Goal: Transaction & Acquisition: Subscribe to service/newsletter

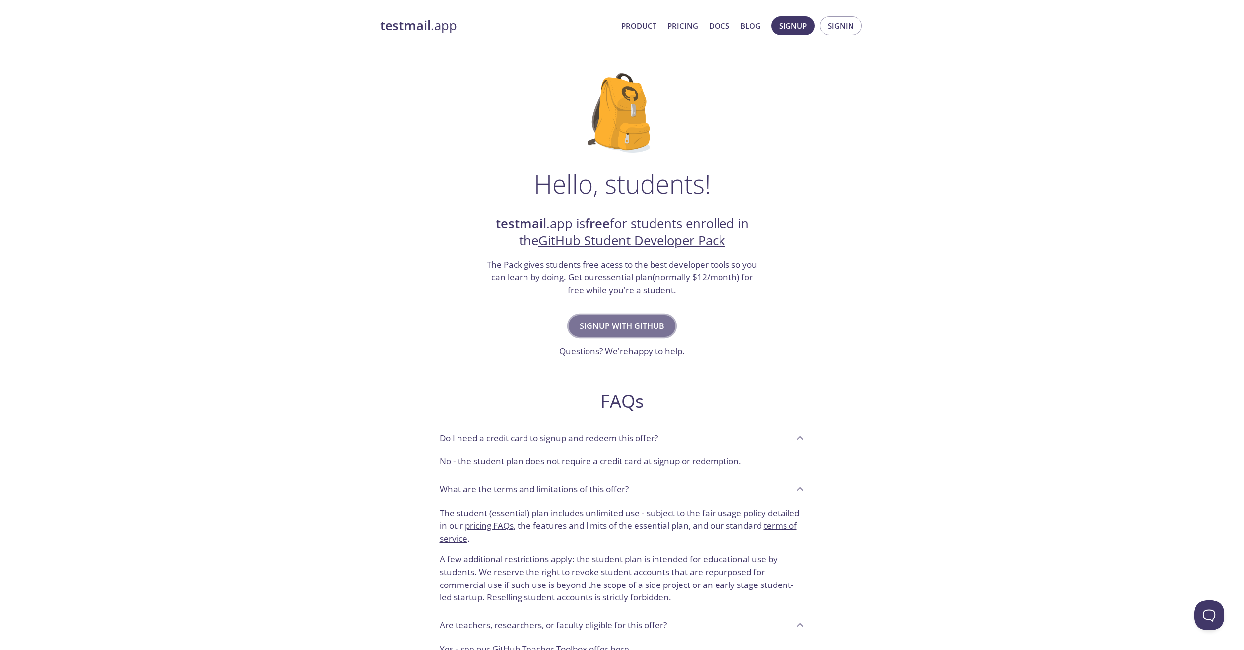
click at [653, 323] on span "Signup with GitHub" at bounding box center [622, 326] width 85 height 14
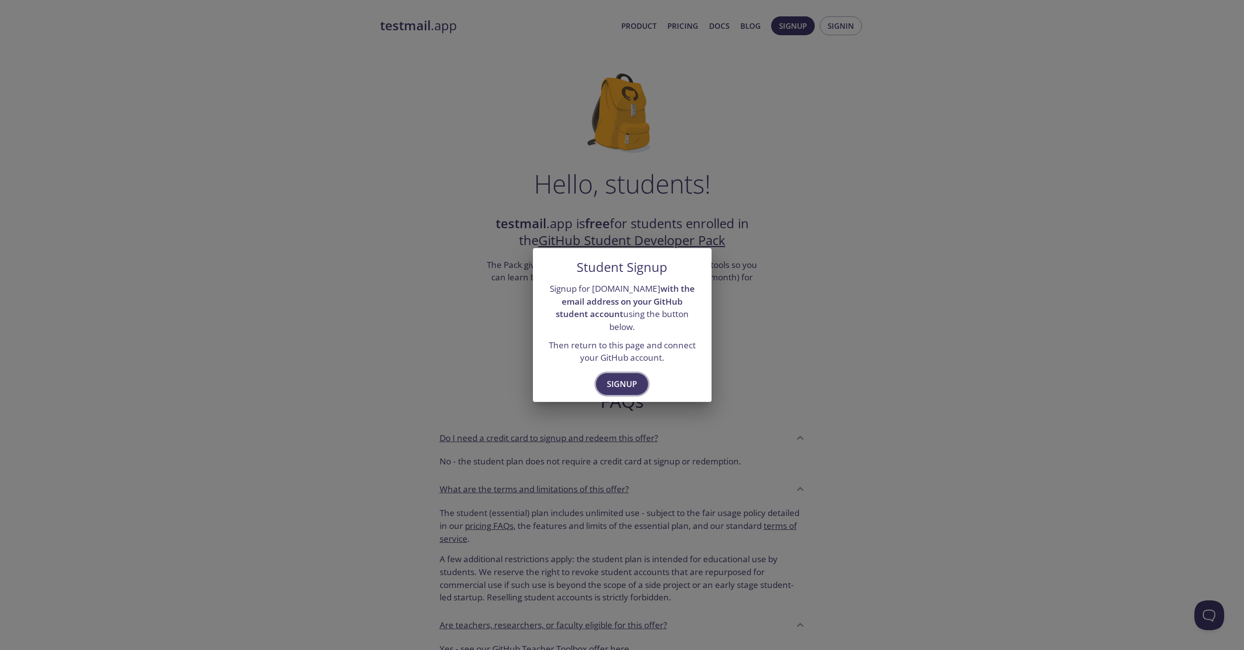
click at [628, 385] on button "Signup" at bounding box center [622, 384] width 52 height 22
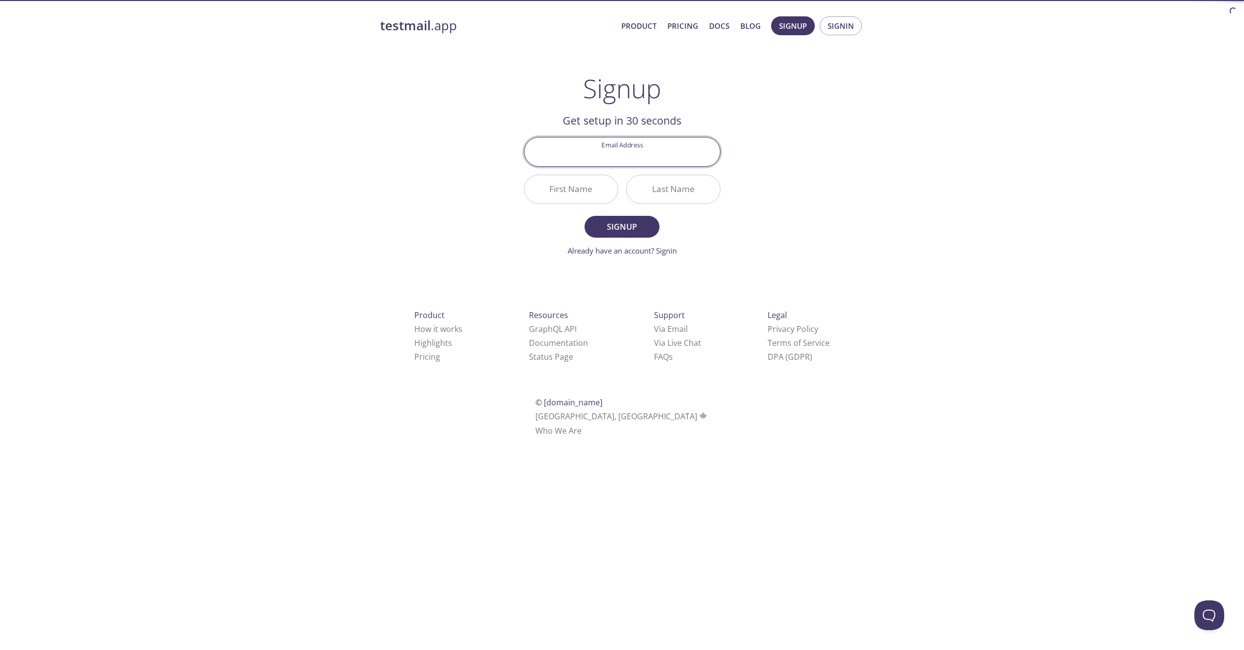
click at [675, 160] on input "Email Address" at bounding box center [623, 151] width 196 height 28
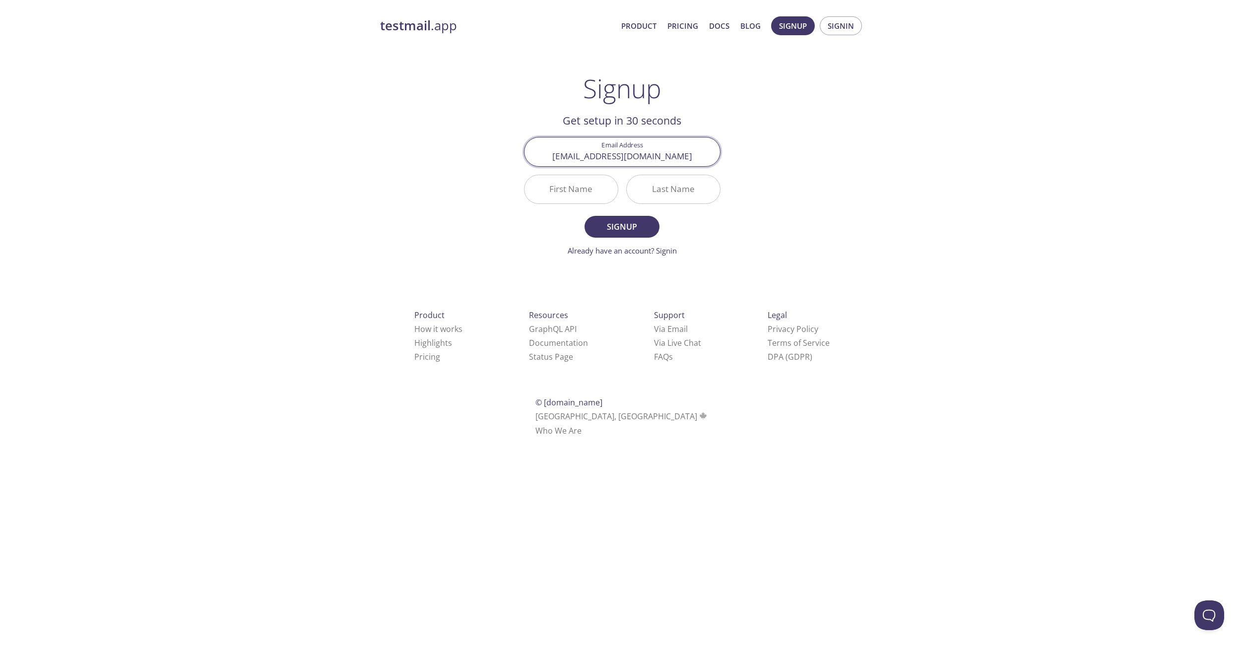
type input "[EMAIL_ADDRESS][DOMAIN_NAME]"
click at [580, 193] on input "First Name" at bounding box center [571, 189] width 93 height 28
type input "[PERSON_NAME]"
type input "Popovici"
click at [585, 216] on button "Signup" at bounding box center [622, 227] width 74 height 22
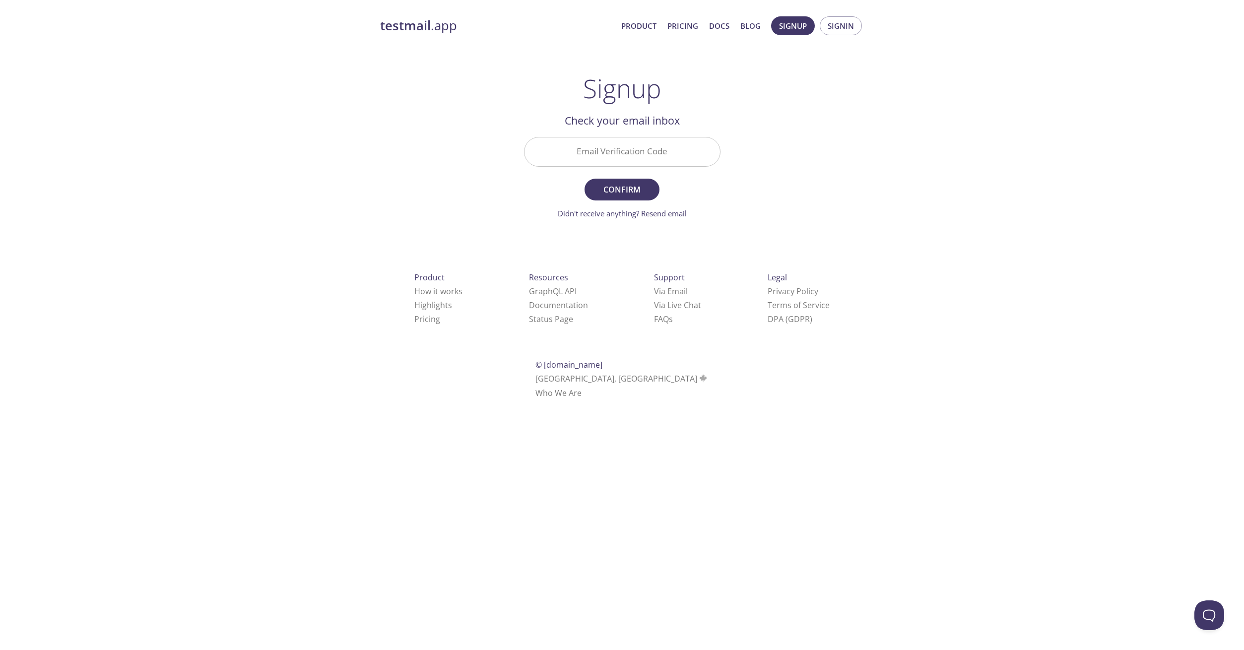
click at [640, 137] on div "Email Verification Code" at bounding box center [622, 151] width 204 height 37
click at [643, 150] on input "Email Verification Code" at bounding box center [623, 151] width 196 height 28
paste input "X8CVHM8"
type input "X8CVHM8"
click at [632, 192] on span "Confirm" at bounding box center [622, 190] width 53 height 14
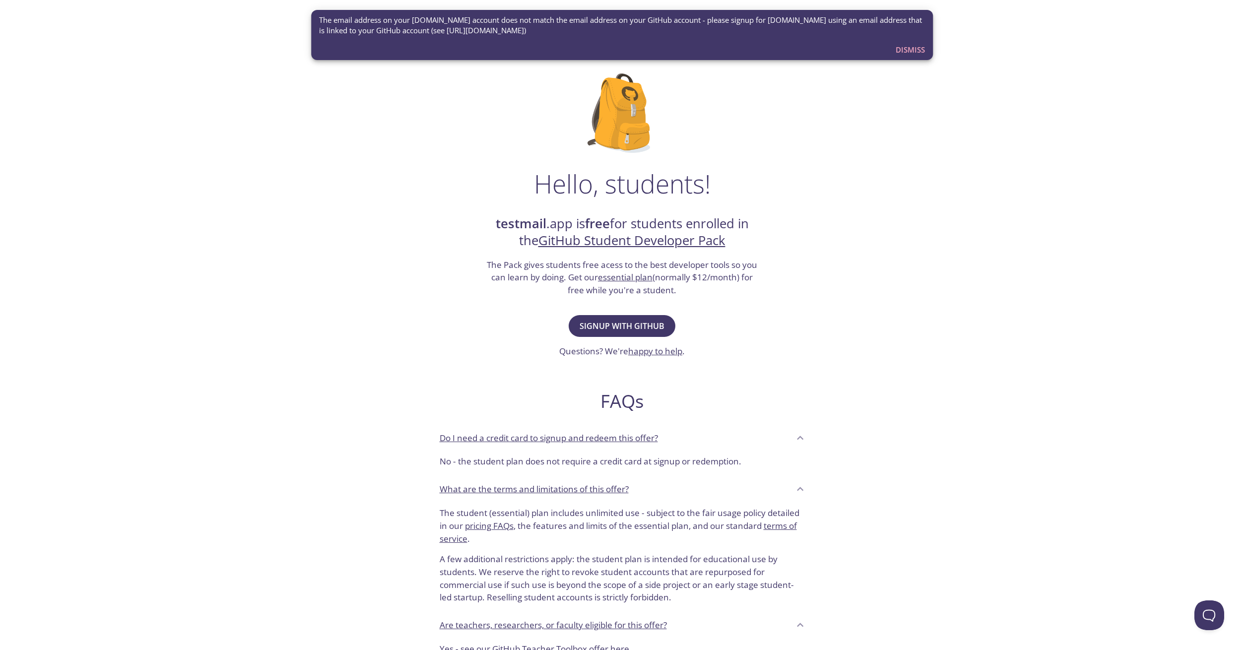
click at [915, 48] on span "Dismiss" at bounding box center [910, 49] width 29 height 13
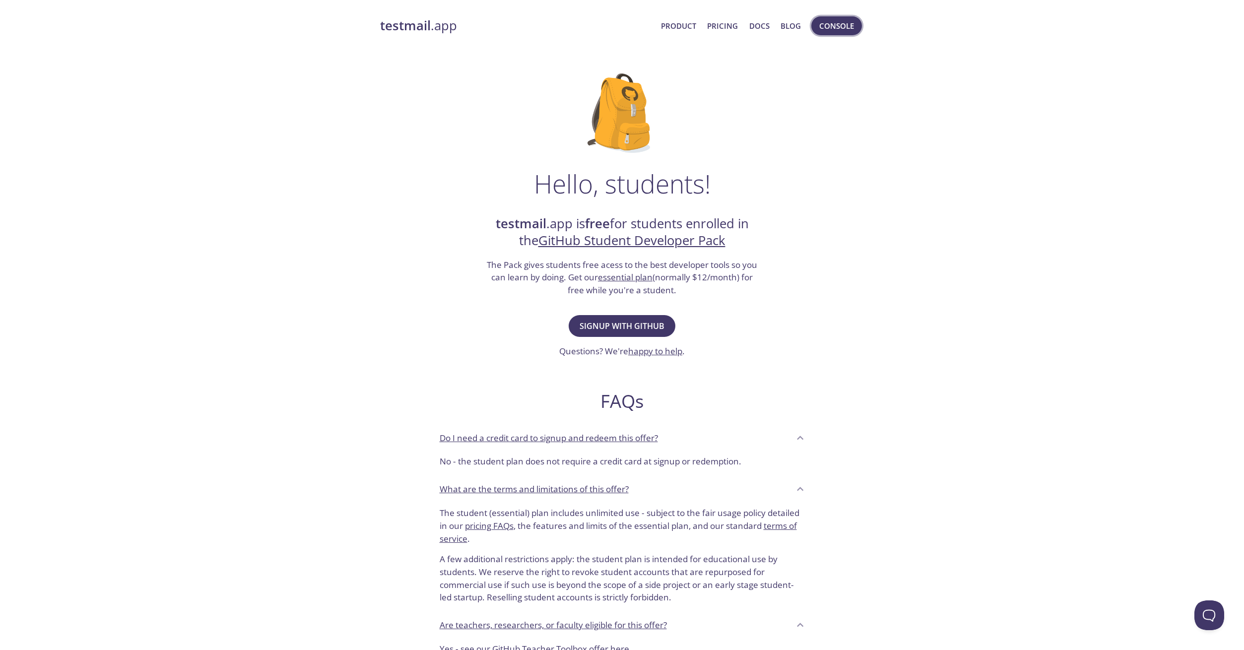
click at [843, 27] on span "Console" at bounding box center [836, 25] width 35 height 13
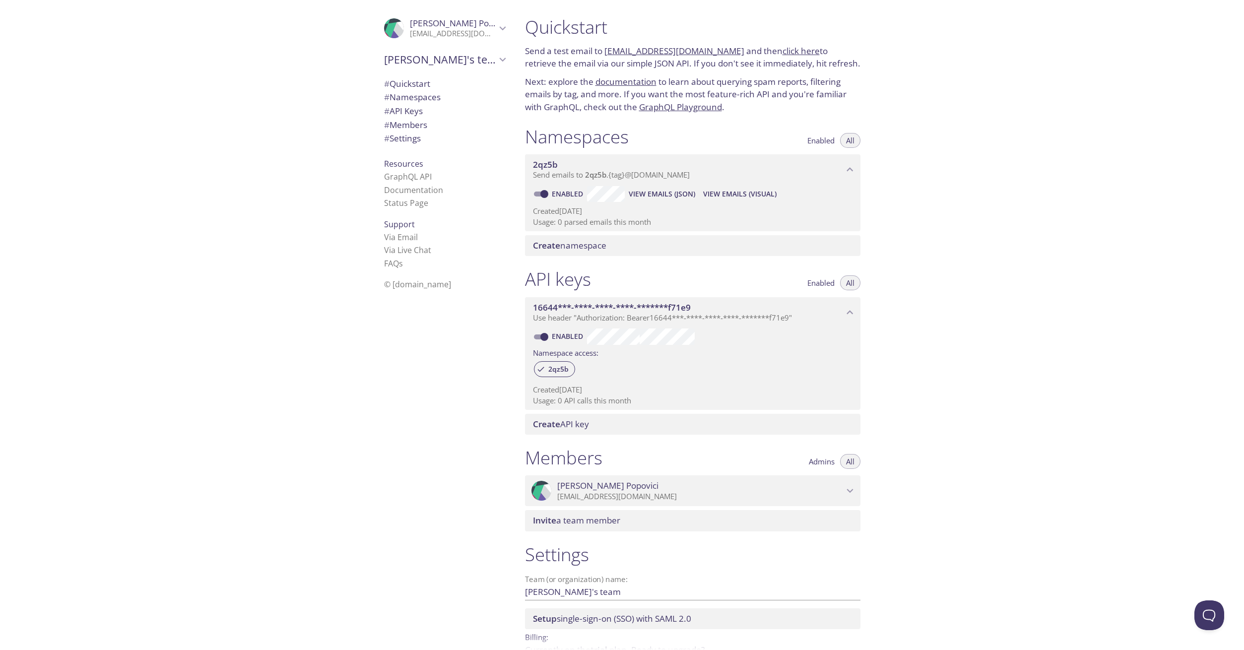
click at [441, 143] on span "# Settings" at bounding box center [444, 138] width 121 height 13
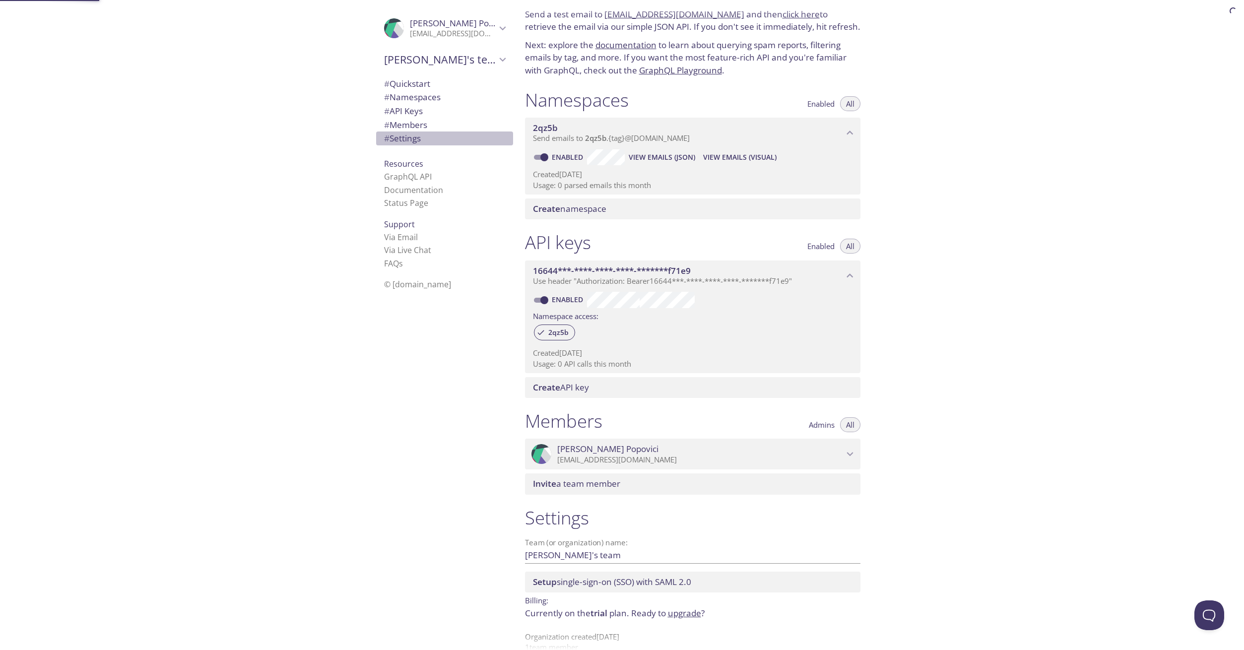
click at [443, 142] on span "# Settings" at bounding box center [444, 138] width 121 height 13
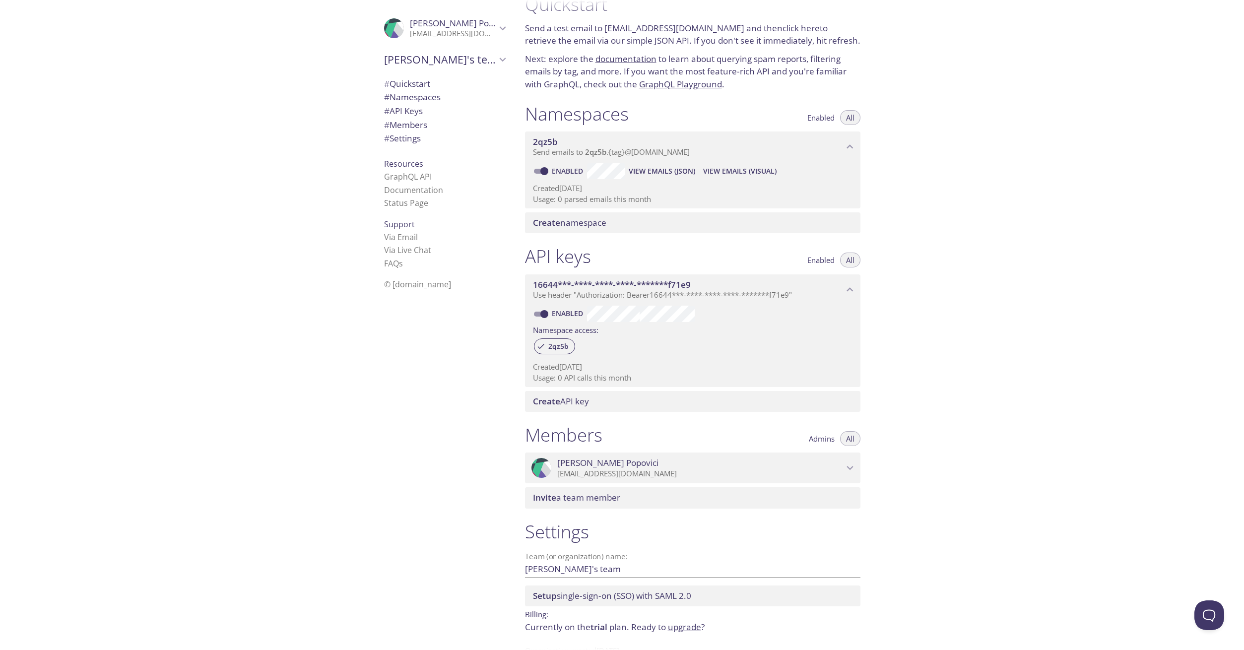
scroll to position [56, 0]
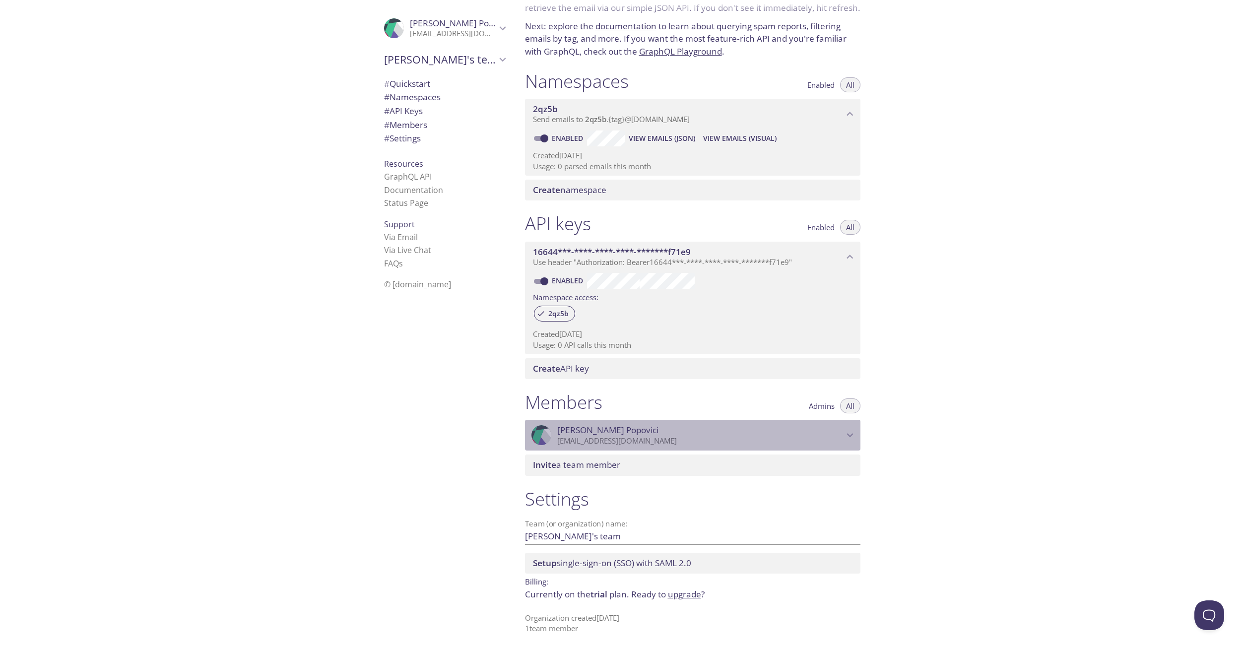
click at [780, 427] on span "[PERSON_NAME]" at bounding box center [700, 430] width 286 height 11
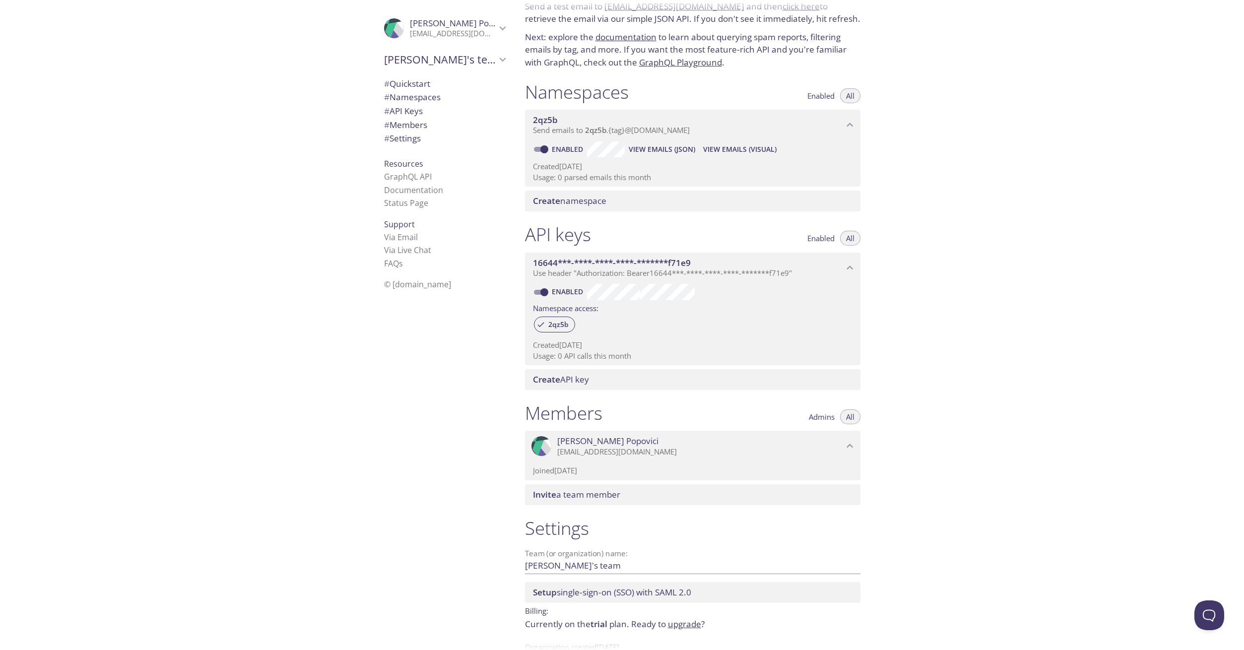
scroll to position [74, 0]
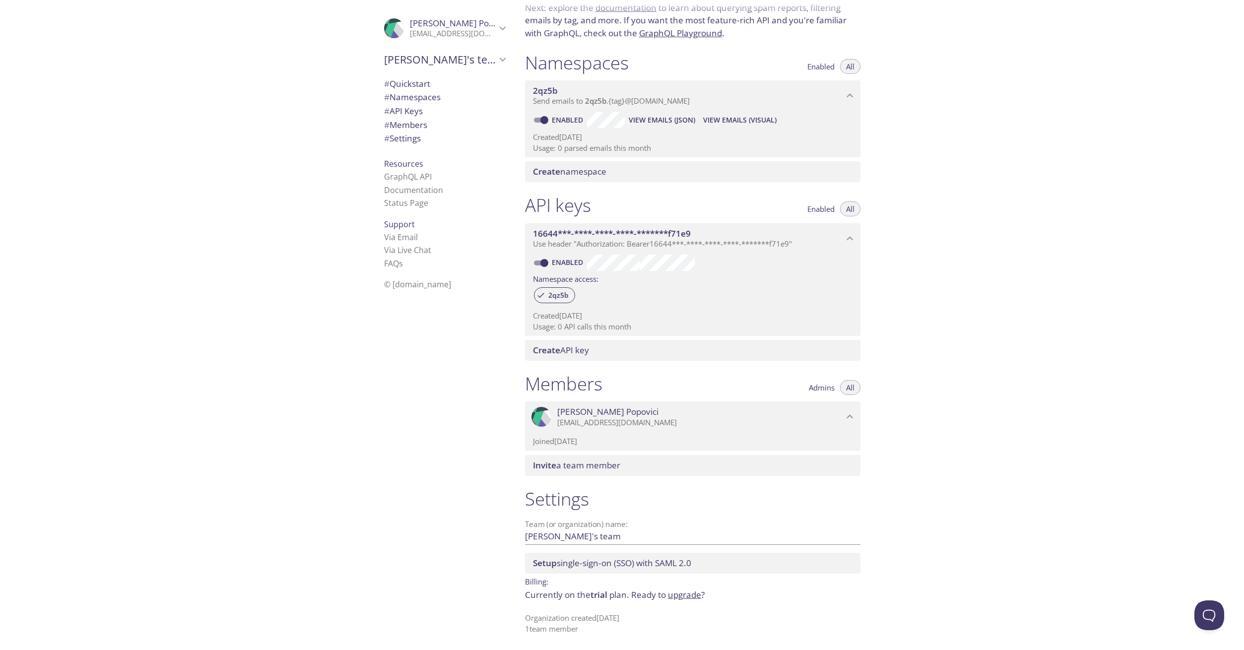
click at [841, 416] on span "[PERSON_NAME]" at bounding box center [700, 411] width 286 height 11
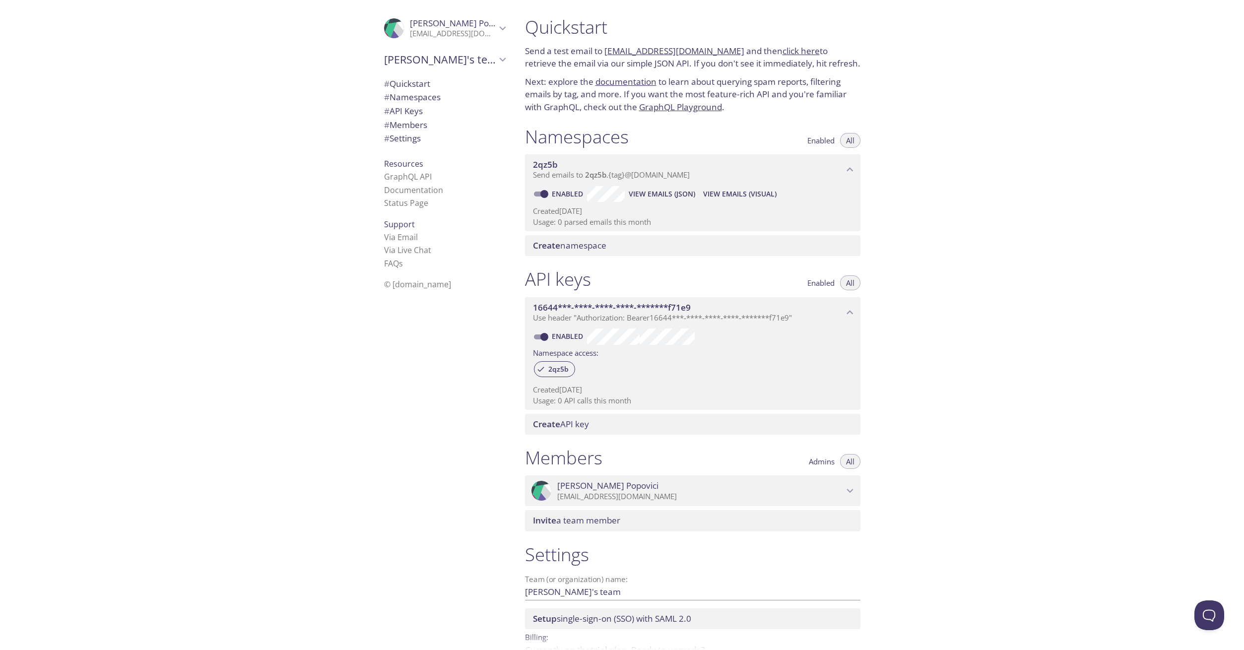
click at [452, 33] on p "[EMAIL_ADDRESS][DOMAIN_NAME]" at bounding box center [453, 34] width 86 height 10
click at [441, 62] on div "User Settings" at bounding box center [444, 55] width 137 height 21
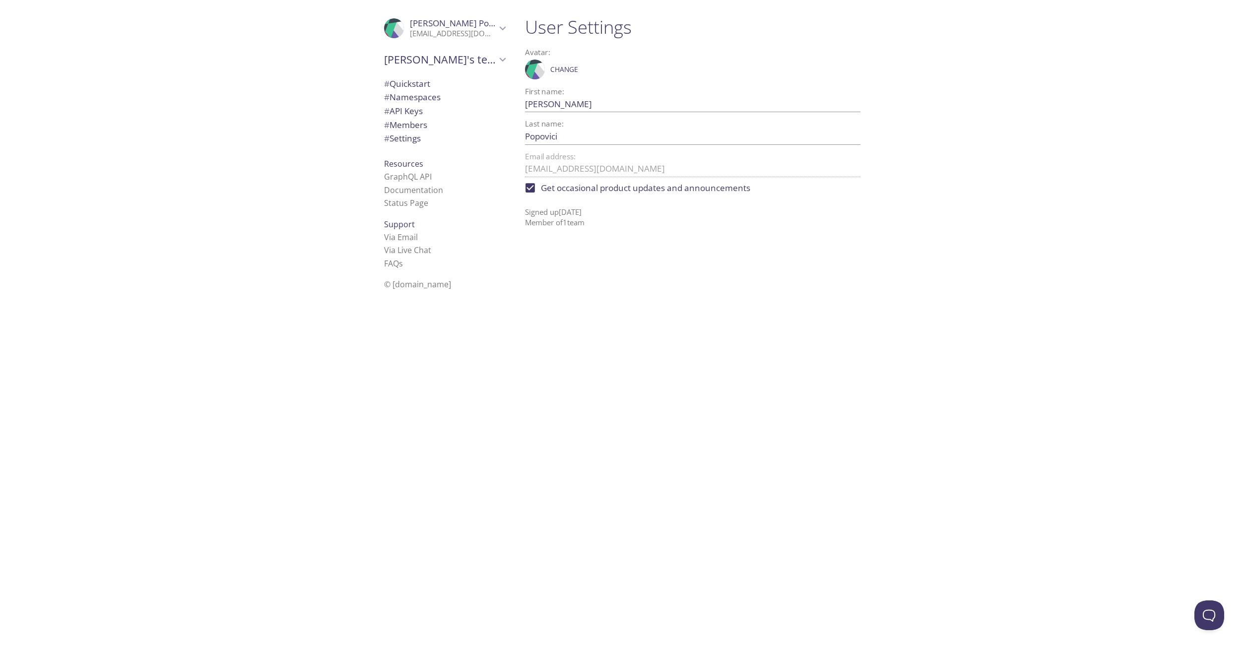
drag, startPoint x: 450, startPoint y: 36, endPoint x: 424, endPoint y: 71, distance: 43.3
click at [450, 37] on p "[EMAIL_ADDRESS][DOMAIN_NAME]" at bounding box center [453, 34] width 86 height 10
click at [422, 75] on span "Signout" at bounding box center [444, 75] width 121 height 13
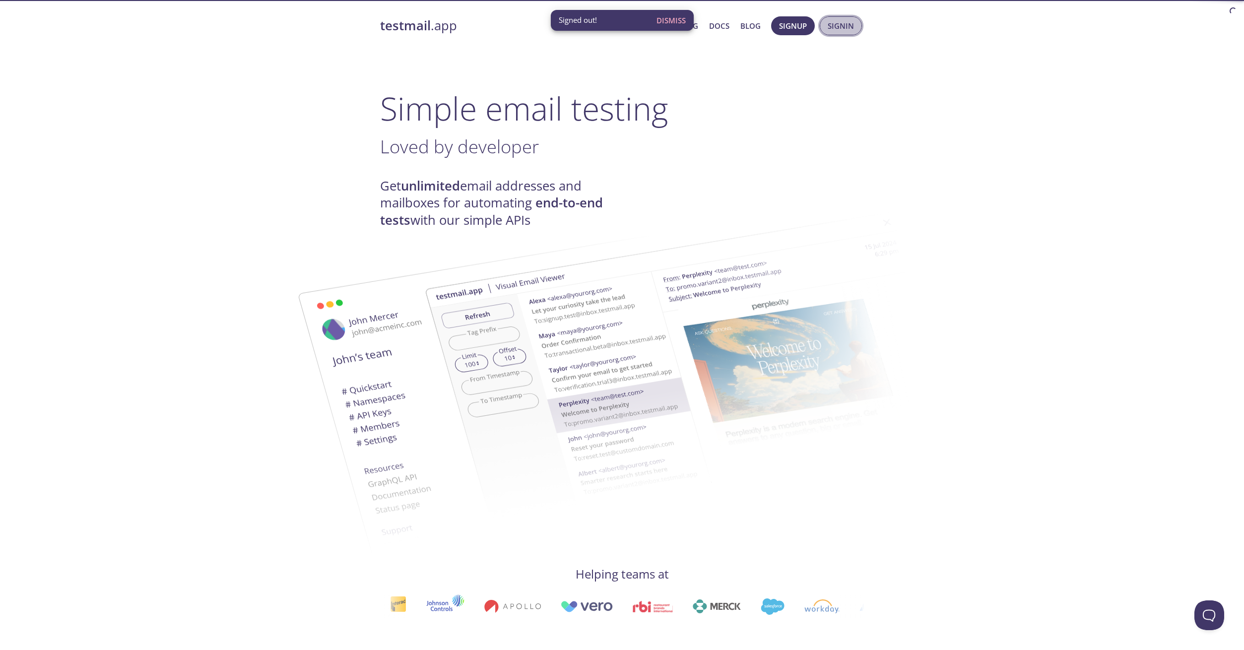
click at [839, 23] on span "Signin" at bounding box center [841, 25] width 26 height 13
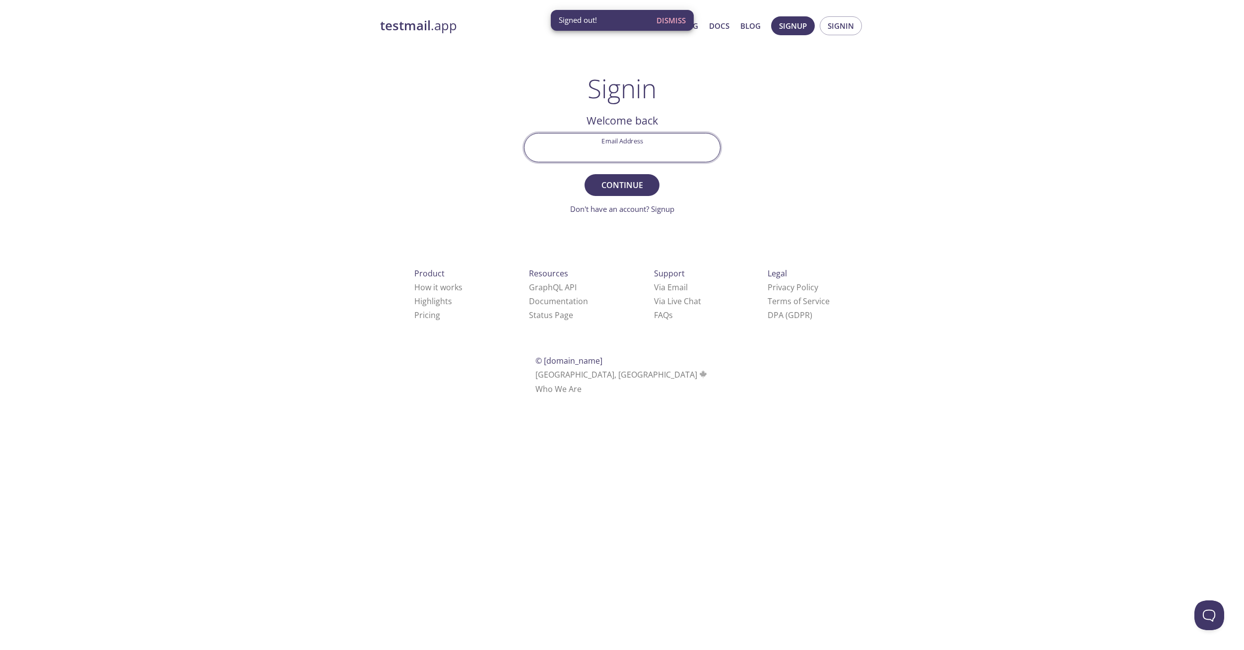
click at [610, 140] on input "Email Address" at bounding box center [623, 148] width 196 height 28
type input "[EMAIL_ADDRESS][DOMAIN_NAME]"
click at [585, 174] on button "Continue" at bounding box center [622, 185] width 74 height 22
click at [670, 153] on input "[EMAIL_ADDRESS][DOMAIN_NAME]" at bounding box center [623, 148] width 196 height 28
click at [654, 208] on link "Don't have an account? Signup" at bounding box center [622, 209] width 104 height 10
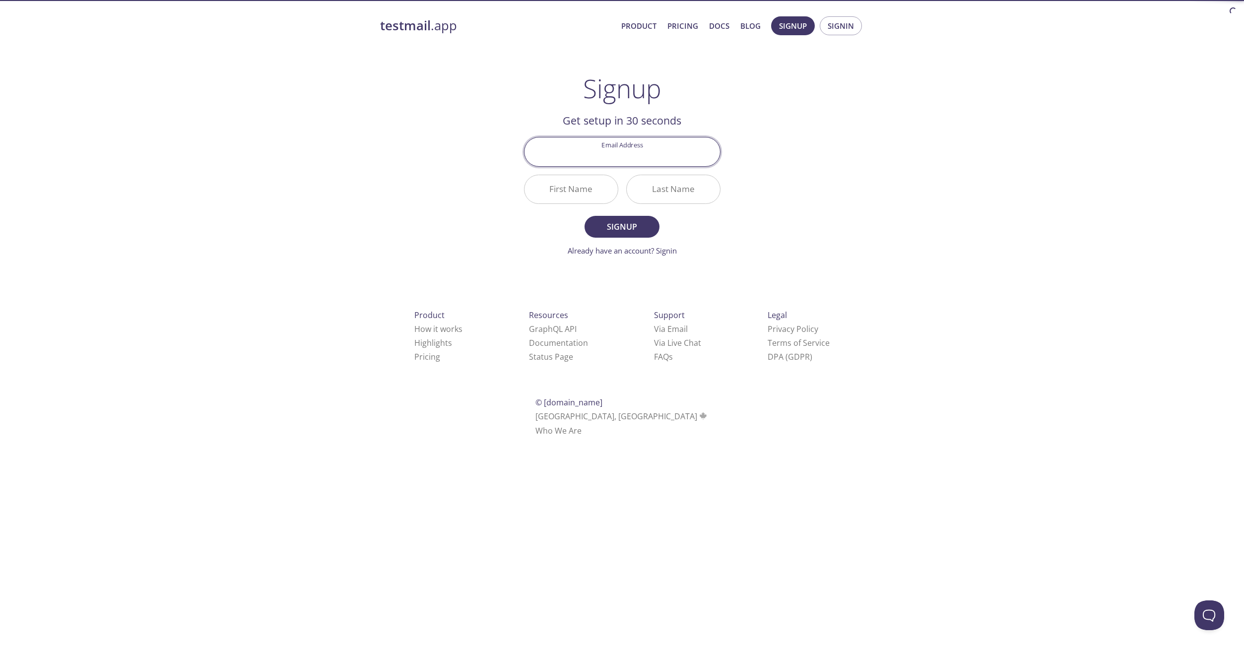
click at [638, 157] on input "Email Address" at bounding box center [623, 151] width 196 height 28
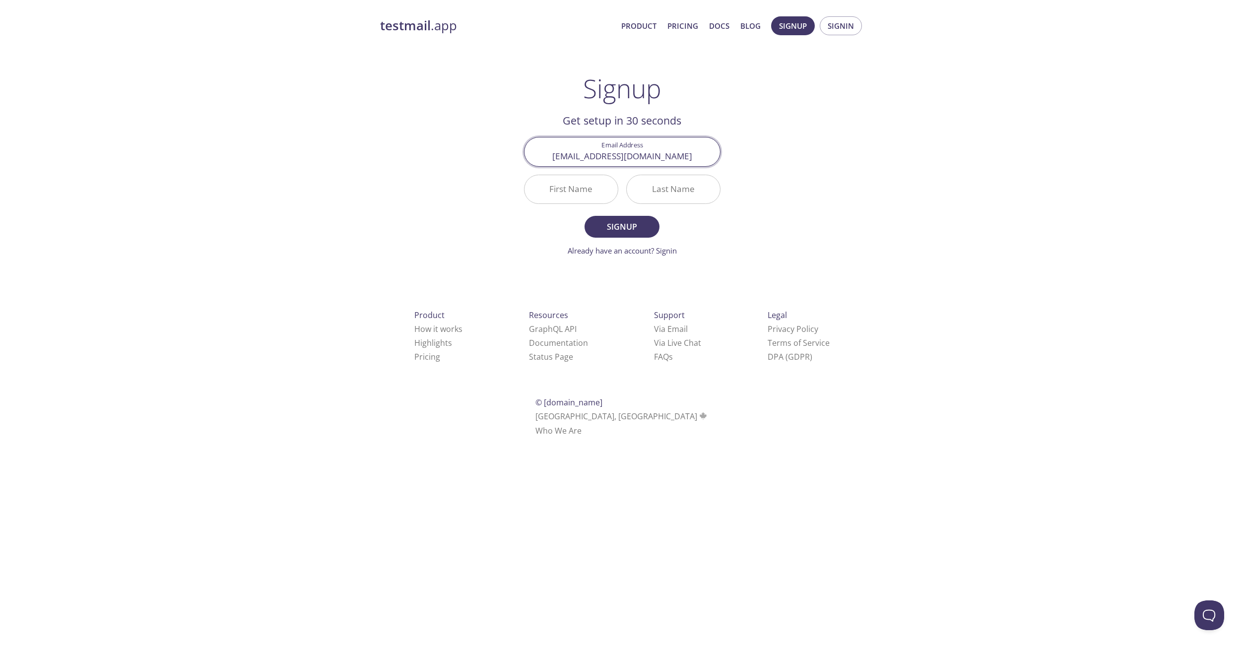
type input "[EMAIL_ADDRESS][DOMAIN_NAME]"
type input "[PERSON_NAME]"
type input "Popovici"
click at [585, 216] on button "Signup" at bounding box center [622, 227] width 74 height 22
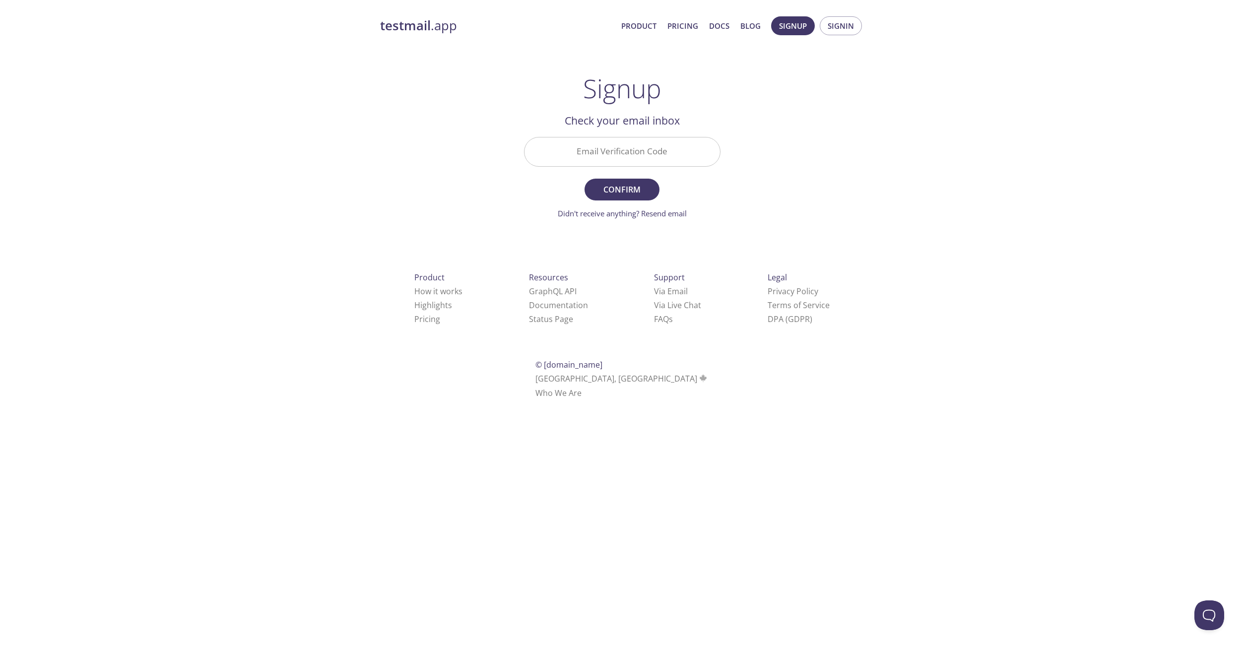
click at [628, 154] on input "Email Verification Code" at bounding box center [623, 151] width 196 height 28
type input "EAR1M3A"
click at [585, 179] on button "Confirm" at bounding box center [622, 190] width 74 height 22
